Goal: Find specific page/section: Find specific page/section

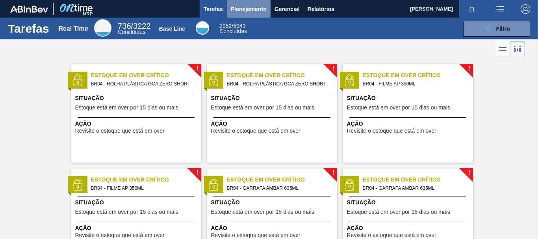
click at [258, 13] on span "Planejamento" at bounding box center [249, 8] width 36 height 9
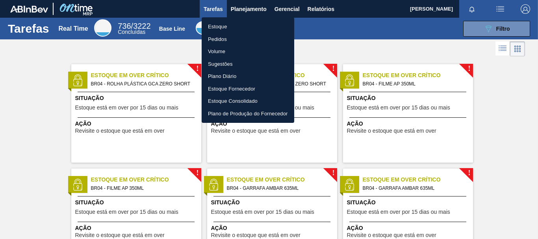
click at [221, 42] on li "Pedidos" at bounding box center [248, 39] width 93 height 13
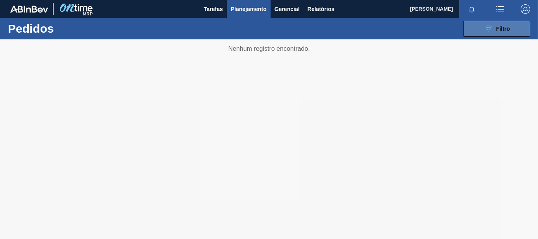
click at [484, 33] on icon "089F7B8B-B2A5-4AFE-B5C0-19BA573D28AC" at bounding box center [488, 28] width 9 height 9
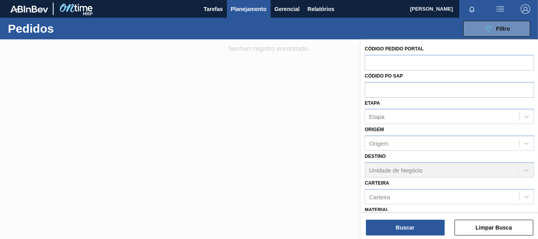
scroll to position [79, 0]
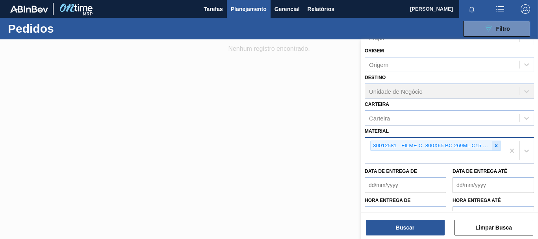
click at [492, 147] on div at bounding box center [496, 146] width 9 height 10
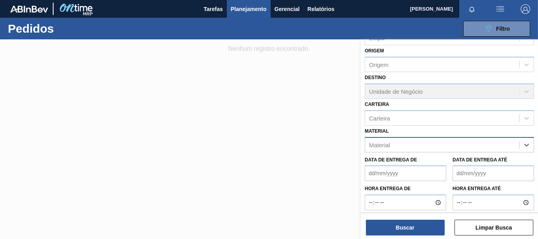
paste input "20005477"
type input "20005477"
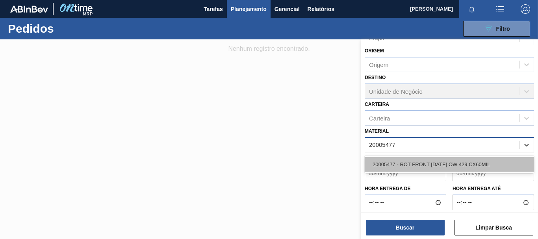
click at [413, 161] on div "20005477 - ROT FRONT [DATE] OW 429 CX60MIL" at bounding box center [449, 164] width 169 height 15
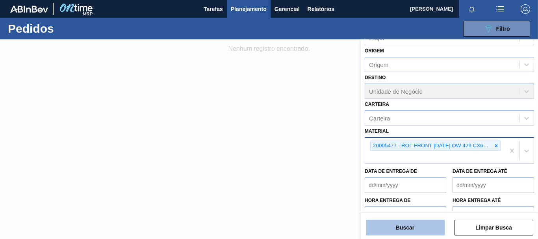
click at [434, 225] on button "Buscar" at bounding box center [405, 228] width 79 height 16
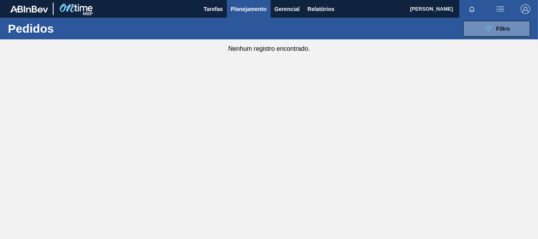
drag, startPoint x: 471, startPoint y: 31, endPoint x: 473, endPoint y: 37, distance: 6.2
click at [472, 32] on button "089F7B8B-B2A5-4AFE-B5C0-19BA573D28AC Filtro" at bounding box center [496, 29] width 67 height 16
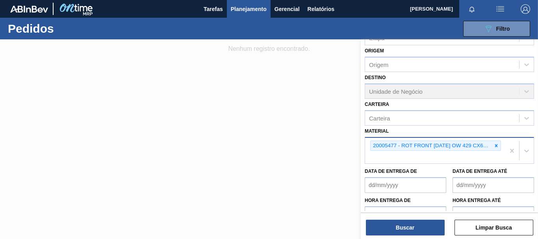
click at [173, 220] on div at bounding box center [269, 158] width 538 height 239
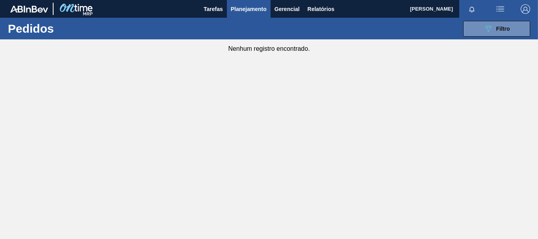
click at [166, 210] on main "Tarefas Planejamento Gerencial Relatórios [PERSON_NAME] Sena Marcar todas como …" at bounding box center [269, 119] width 538 height 239
click at [180, 223] on main "Tarefas Planejamento Gerencial Relatórios [PERSON_NAME] Sena Marcar todas como …" at bounding box center [269, 119] width 538 height 239
click at [479, 25] on button "089F7B8B-B2A5-4AFE-B5C0-19BA573D28AC Filtro" at bounding box center [496, 29] width 67 height 16
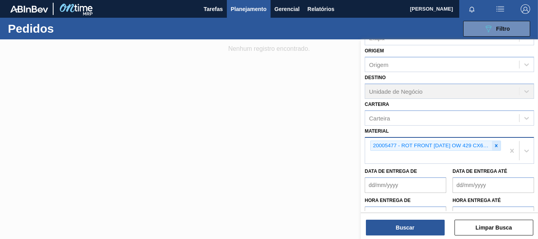
click at [497, 147] on icon at bounding box center [496, 146] width 6 height 6
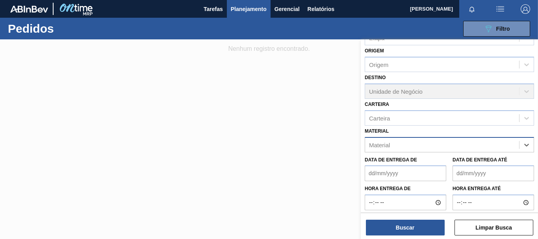
paste input "30006012"
type input "30006012"
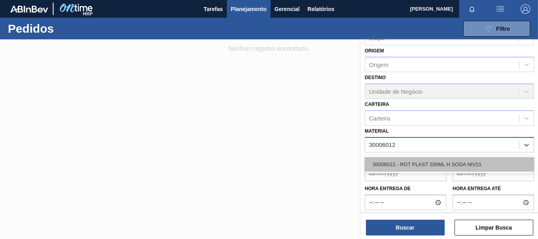
click at [408, 170] on div "30006012 - ROT PLAST 200ML H SODA NIV21" at bounding box center [449, 164] width 169 height 15
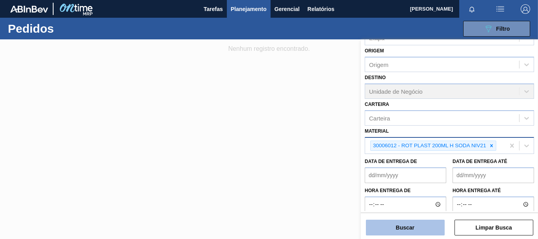
click at [405, 221] on button "Buscar" at bounding box center [405, 228] width 79 height 16
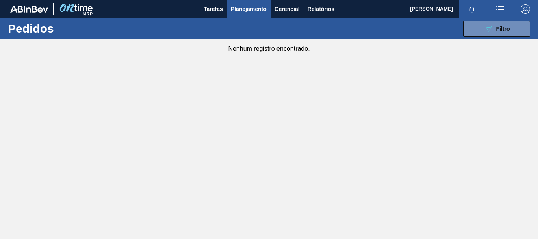
click at [490, 19] on div "089F7B8B-B2A5-4AFE-B5C0-19BA573D28AC Filtro Código Pedido Portal Códido PO SAP …" at bounding box center [326, 29] width 416 height 24
click at [490, 23] on button "089F7B8B-B2A5-4AFE-B5C0-19BA573D28AC Filtro" at bounding box center [496, 29] width 67 height 16
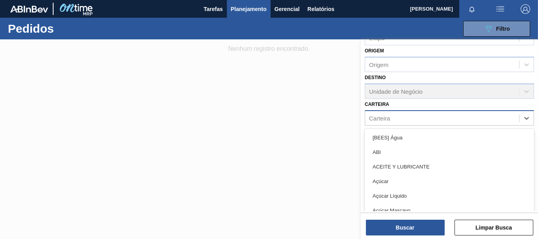
click at [434, 118] on div "Carteira" at bounding box center [442, 117] width 154 height 11
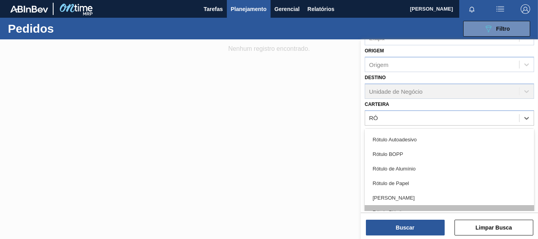
scroll to position [13, 0]
type input "RÓTU"
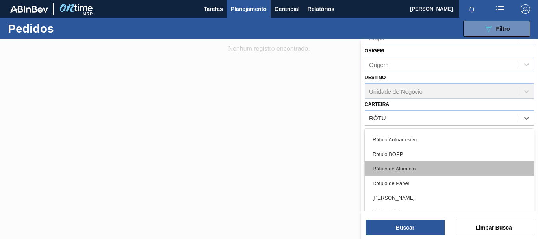
scroll to position [0, 0]
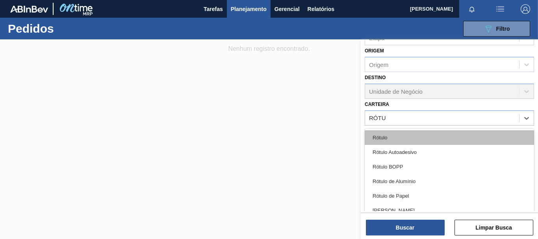
click at [389, 139] on div "Rótulo" at bounding box center [449, 137] width 169 height 15
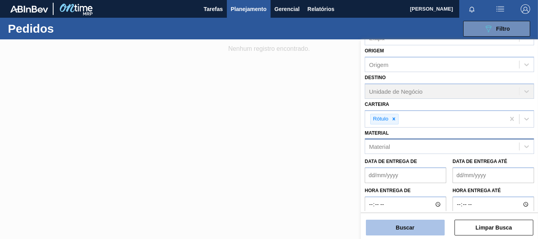
click at [425, 229] on button "Buscar" at bounding box center [405, 228] width 79 height 16
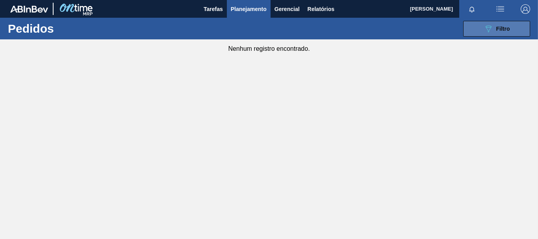
click at [497, 32] on div "089F7B8B-B2A5-4AFE-B5C0-19BA573D28AC Filtro" at bounding box center [497, 28] width 26 height 9
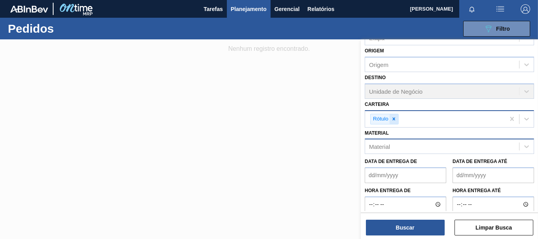
click at [395, 119] on icon at bounding box center [394, 119] width 6 height 6
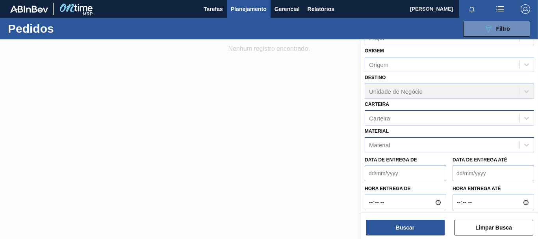
click at [166, 223] on div at bounding box center [269, 158] width 538 height 239
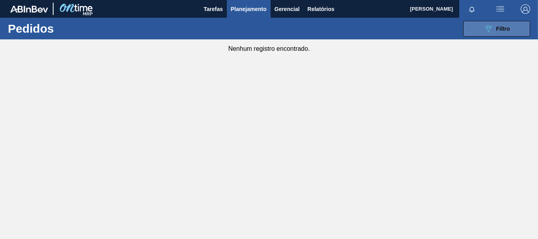
click at [487, 27] on icon "089F7B8B-B2A5-4AFE-B5C0-19BA573D28AC" at bounding box center [488, 28] width 9 height 9
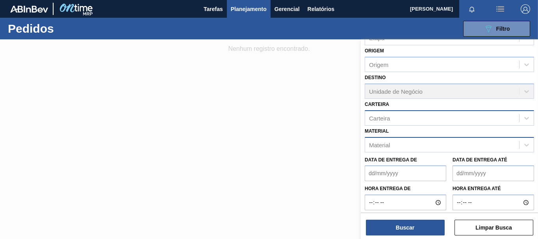
click at [396, 119] on div "Carteira" at bounding box center [442, 117] width 154 height 11
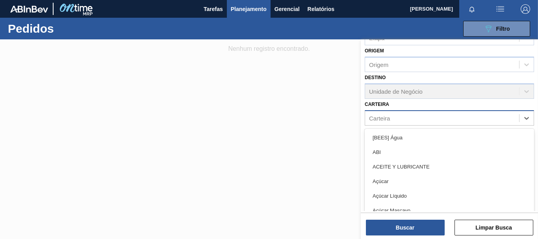
paste input "30003806"
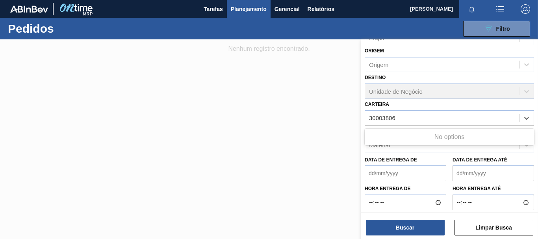
type input "30003806"
click at [393, 102] on div "Carteira Carteira" at bounding box center [449, 112] width 169 height 27
click at [401, 139] on div "Material" at bounding box center [442, 144] width 154 height 11
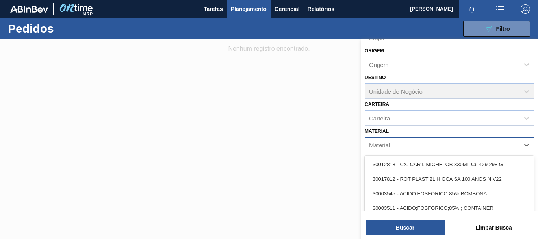
paste input "30003806"
type input "30003806"
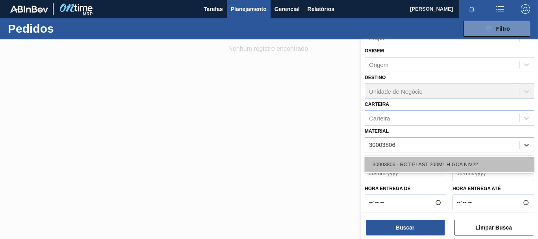
click at [405, 163] on div "30003806 - ROT PLAST 200ML H GCA NIV22" at bounding box center [449, 164] width 169 height 15
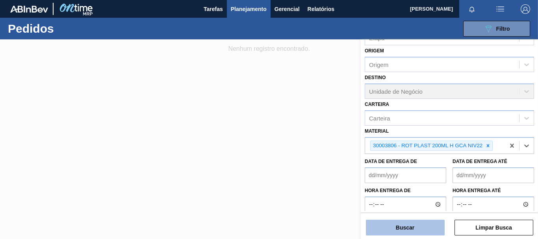
click at [401, 230] on button "Buscar" at bounding box center [405, 228] width 79 height 16
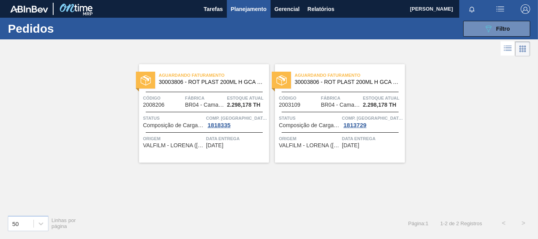
click at [178, 126] on span "Composição de Carga Aceita" at bounding box center [173, 125] width 61 height 6
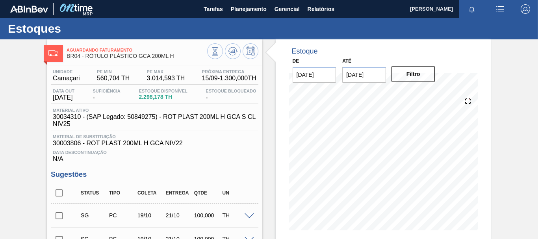
click at [97, 58] on span "BR04 - RÓTULO PLÁSTICO GCA 200ML H" at bounding box center [137, 56] width 140 height 6
click at [252, 16] on button "Planejamento" at bounding box center [249, 9] width 44 height 18
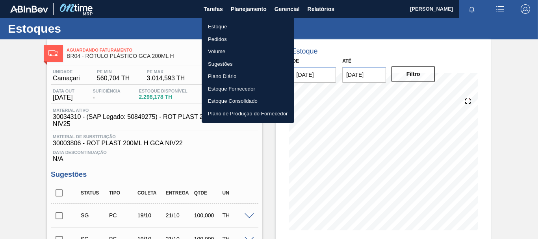
click at [217, 40] on li "Pedidos" at bounding box center [248, 39] width 93 height 13
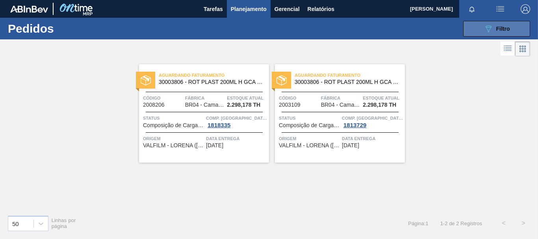
click at [479, 32] on button "089F7B8B-B2A5-4AFE-B5C0-19BA573D28AC Filtro" at bounding box center [496, 29] width 67 height 16
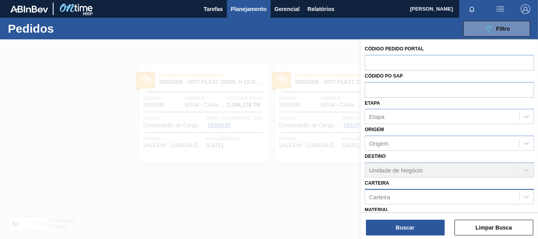
click at [404, 196] on div "Carteira" at bounding box center [442, 196] width 154 height 11
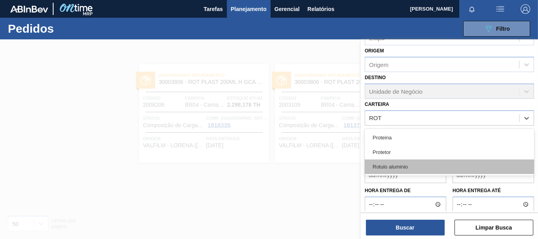
scroll to position [93, 0]
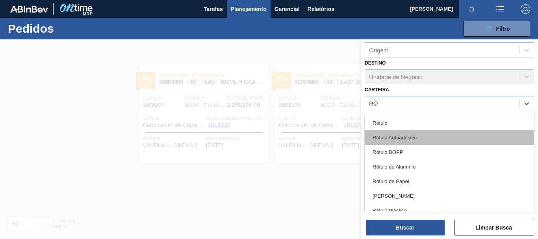
type input "RÓT"
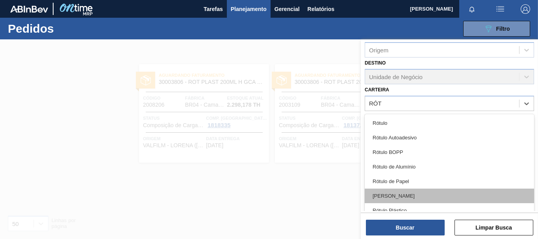
scroll to position [2, 0]
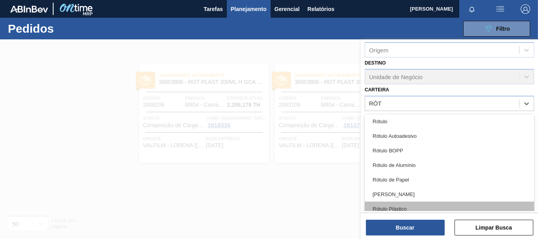
click at [399, 210] on div "Rótulo Plástico" at bounding box center [449, 209] width 169 height 15
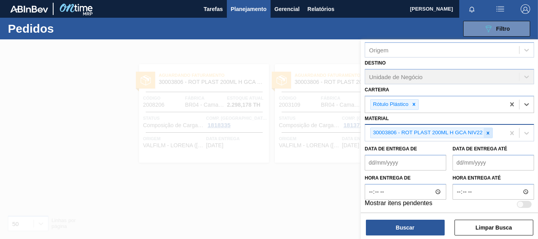
click at [488, 136] on div at bounding box center [488, 133] width 9 height 10
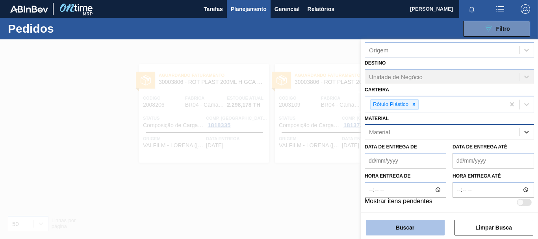
click at [406, 227] on button "Buscar" at bounding box center [405, 228] width 79 height 16
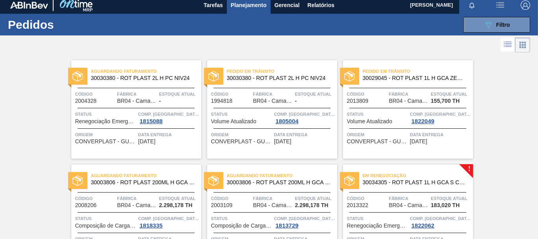
scroll to position [0, 0]
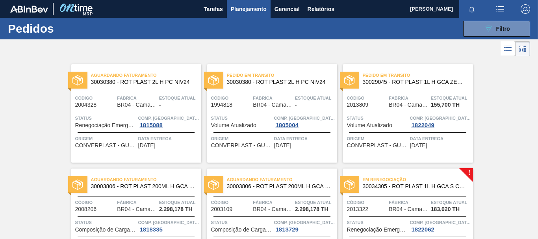
drag, startPoint x: 467, startPoint y: 34, endPoint x: 470, endPoint y: 58, distance: 23.8
click at [468, 34] on button "089F7B8B-B2A5-4AFE-B5C0-19BA573D28AC Filtro" at bounding box center [496, 29] width 67 height 16
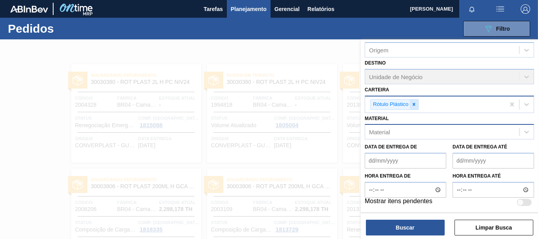
click at [415, 103] on icon at bounding box center [414, 105] width 6 height 6
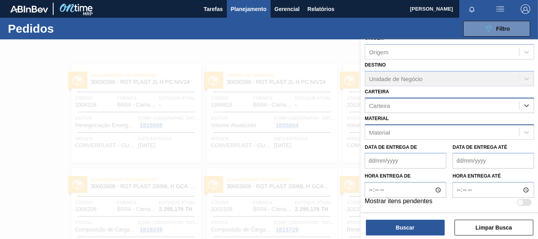
scroll to position [91, 0]
click at [401, 132] on div "Material" at bounding box center [442, 131] width 154 height 11
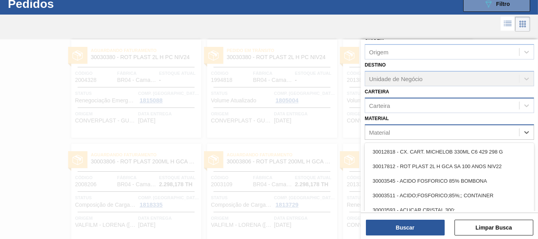
scroll to position [25, 0]
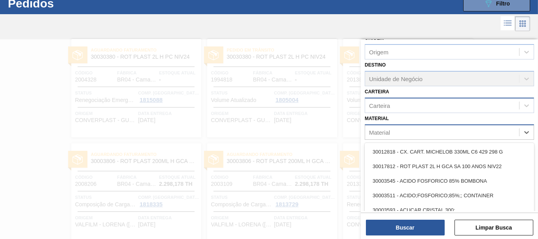
paste input "30003637"
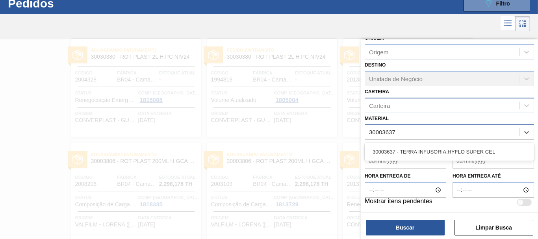
type input "30003637"
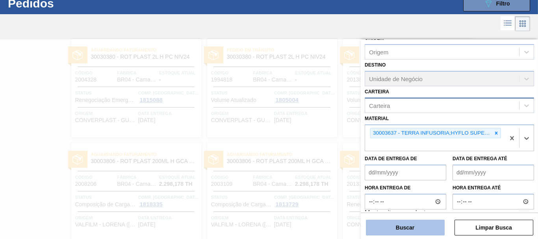
click at [397, 226] on button "Buscar" at bounding box center [405, 228] width 79 height 16
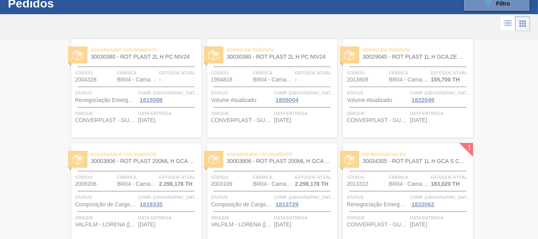
scroll to position [0, 0]
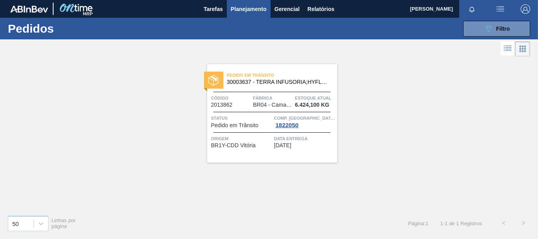
click at [224, 231] on div "50 Linhas por página Página : 1 1 - 1 de 1 Registros < >" at bounding box center [269, 223] width 538 height 29
